Goal: Navigation & Orientation: Find specific page/section

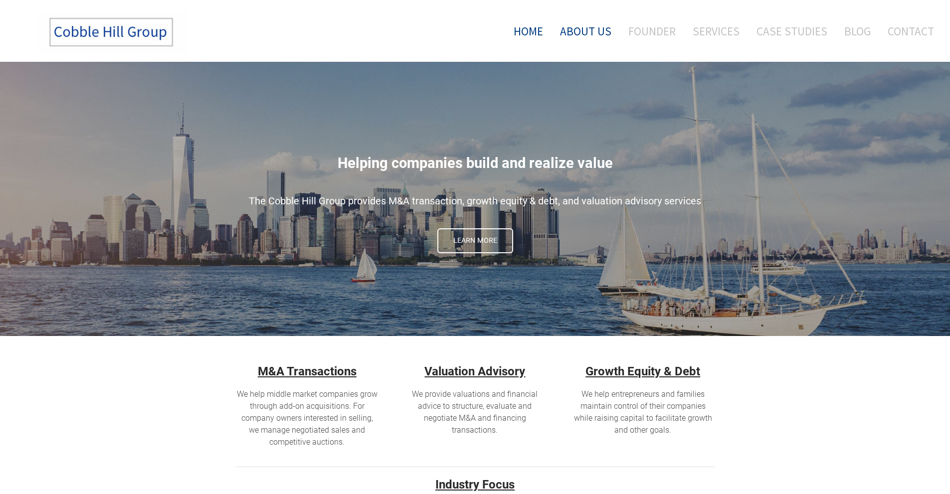
click at [590, 30] on link "About Us" at bounding box center [585, 30] width 66 height 41
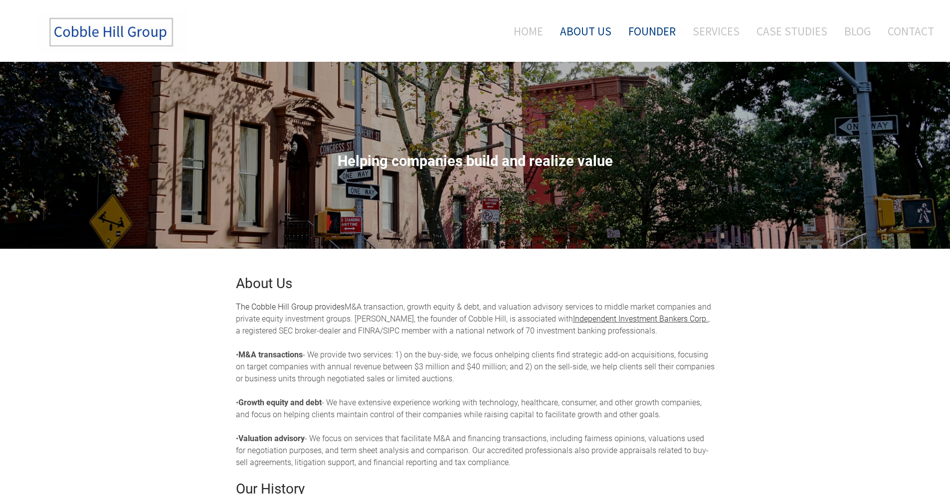
click at [653, 26] on link "Founder" at bounding box center [652, 30] width 62 height 41
